Goal: Information Seeking & Learning: Learn about a topic

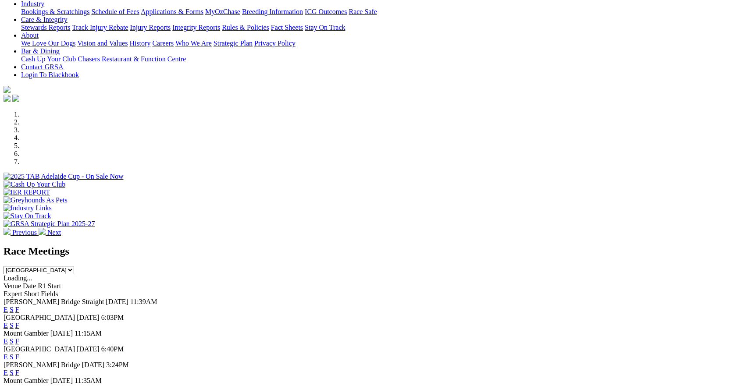
scroll to position [219, 0]
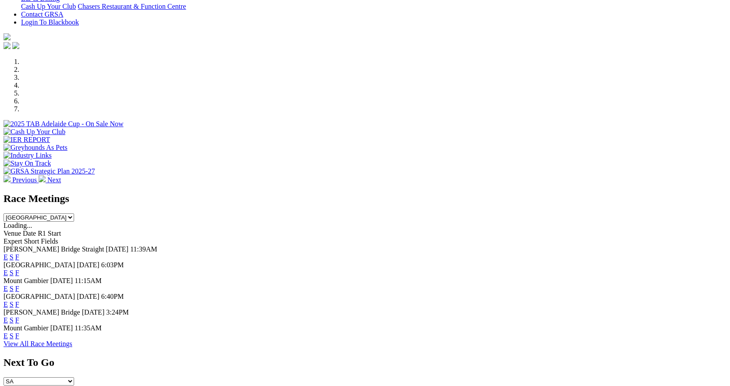
click at [19, 301] on link "F" at bounding box center [17, 304] width 4 height 7
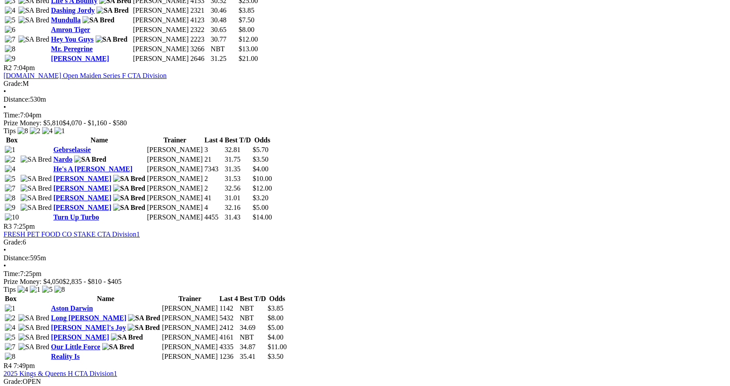
scroll to position [570, 0]
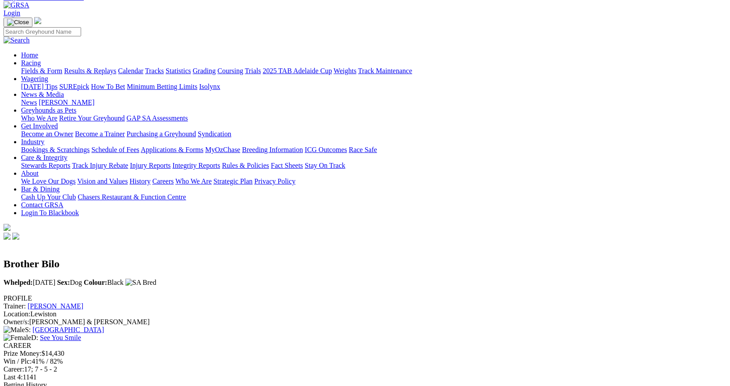
scroll to position [44, 0]
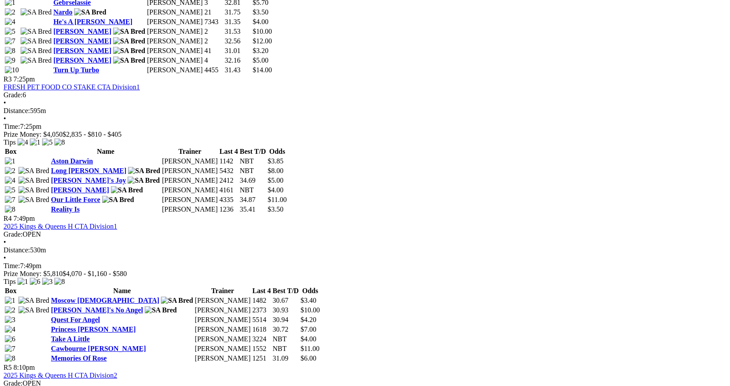
scroll to position [833, 0]
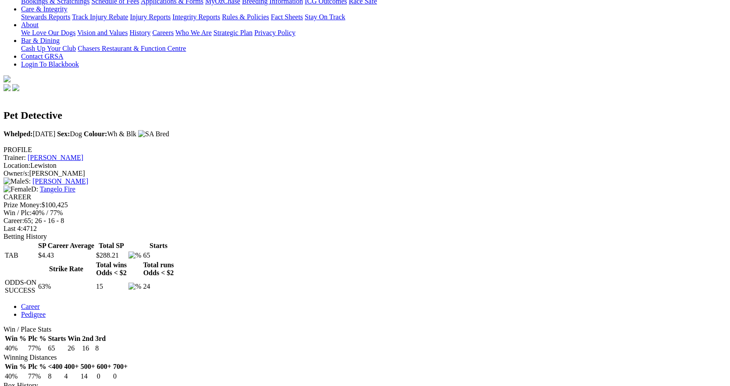
scroll to position [219, 0]
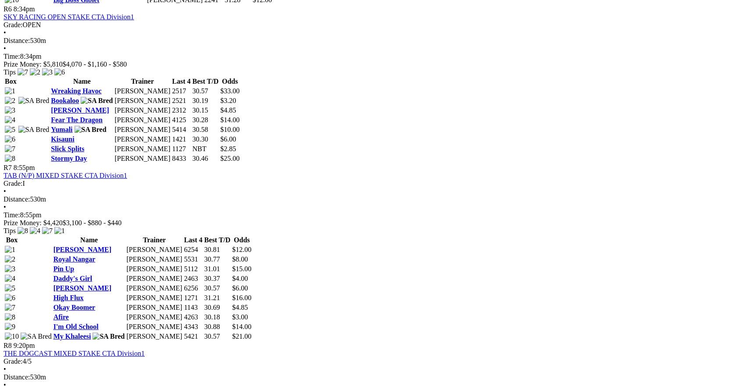
scroll to position [1271, 0]
